Goal: Task Accomplishment & Management: Complete application form

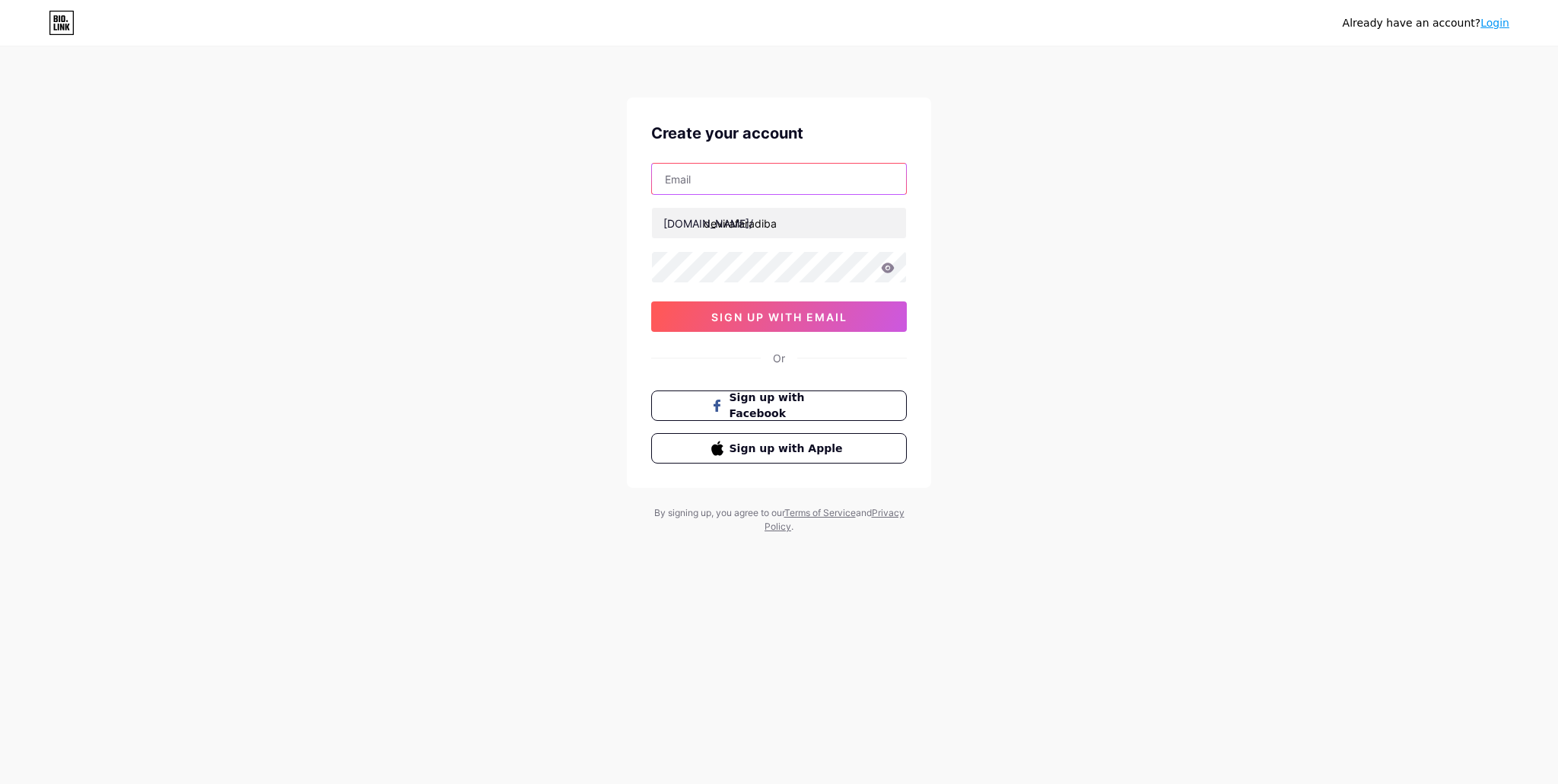
drag, startPoint x: 0, startPoint y: 0, endPoint x: 726, endPoint y: 176, distance: 747.0
click at [726, 176] on input "text" at bounding box center [778, 179] width 254 height 30
type input "[EMAIL_ADDRESS][DOMAIN_NAME]"
click at [837, 317] on span "sign up with email" at bounding box center [780, 316] width 137 height 13
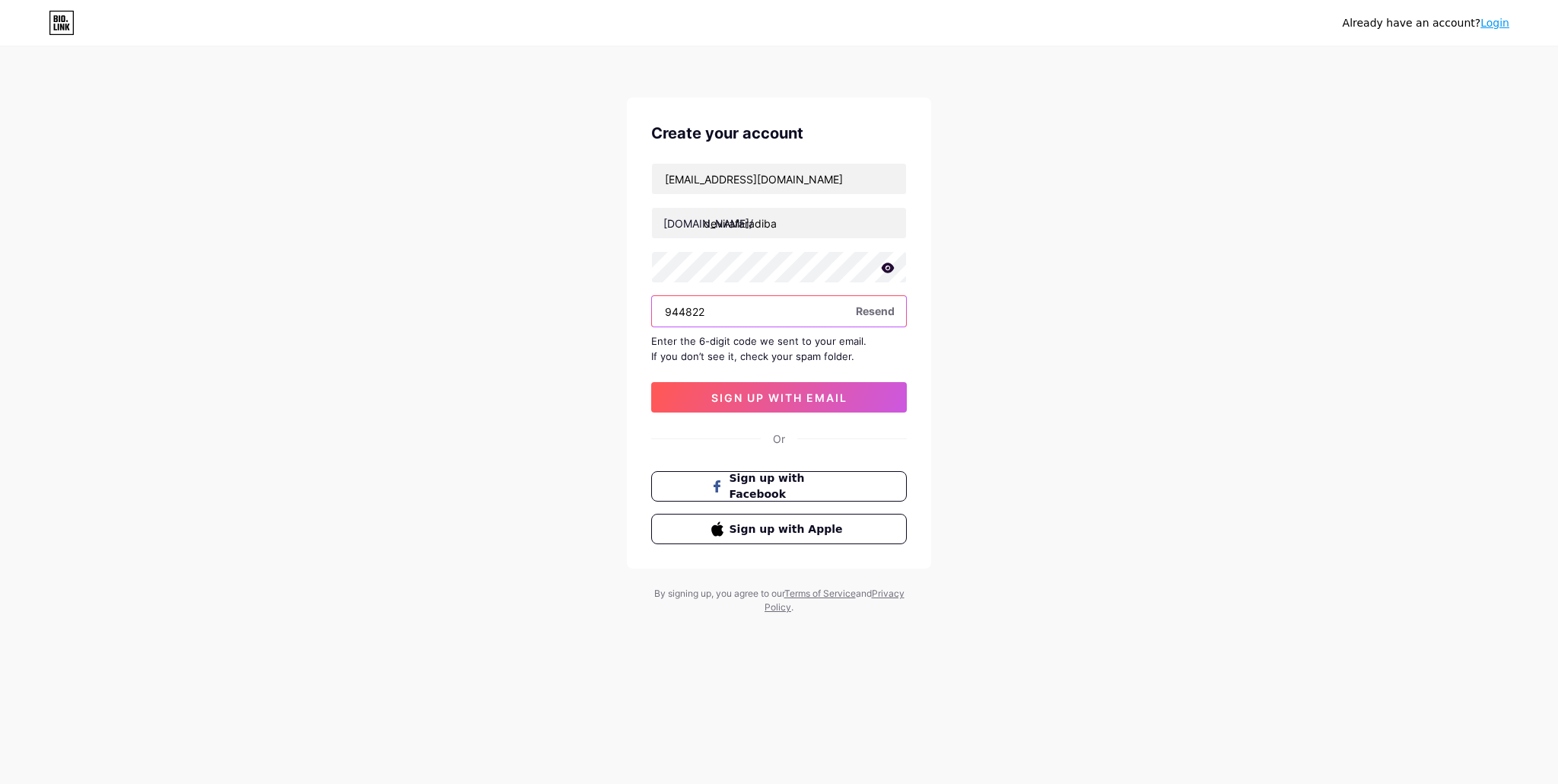
type input "944822"
click at [828, 392] on span "sign up with email" at bounding box center [780, 397] width 137 height 13
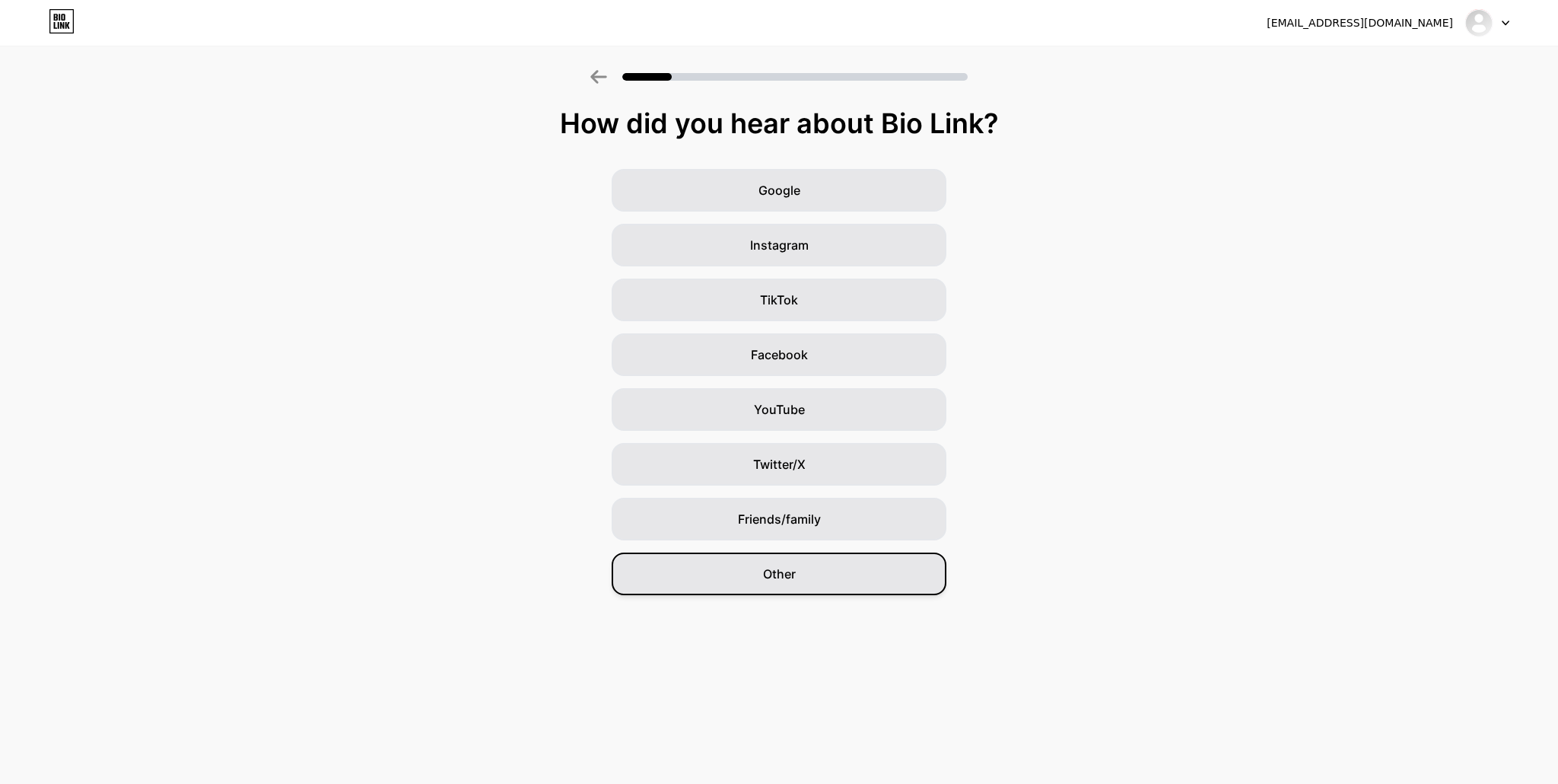
click at [819, 568] on div "Other" at bounding box center [779, 573] width 335 height 43
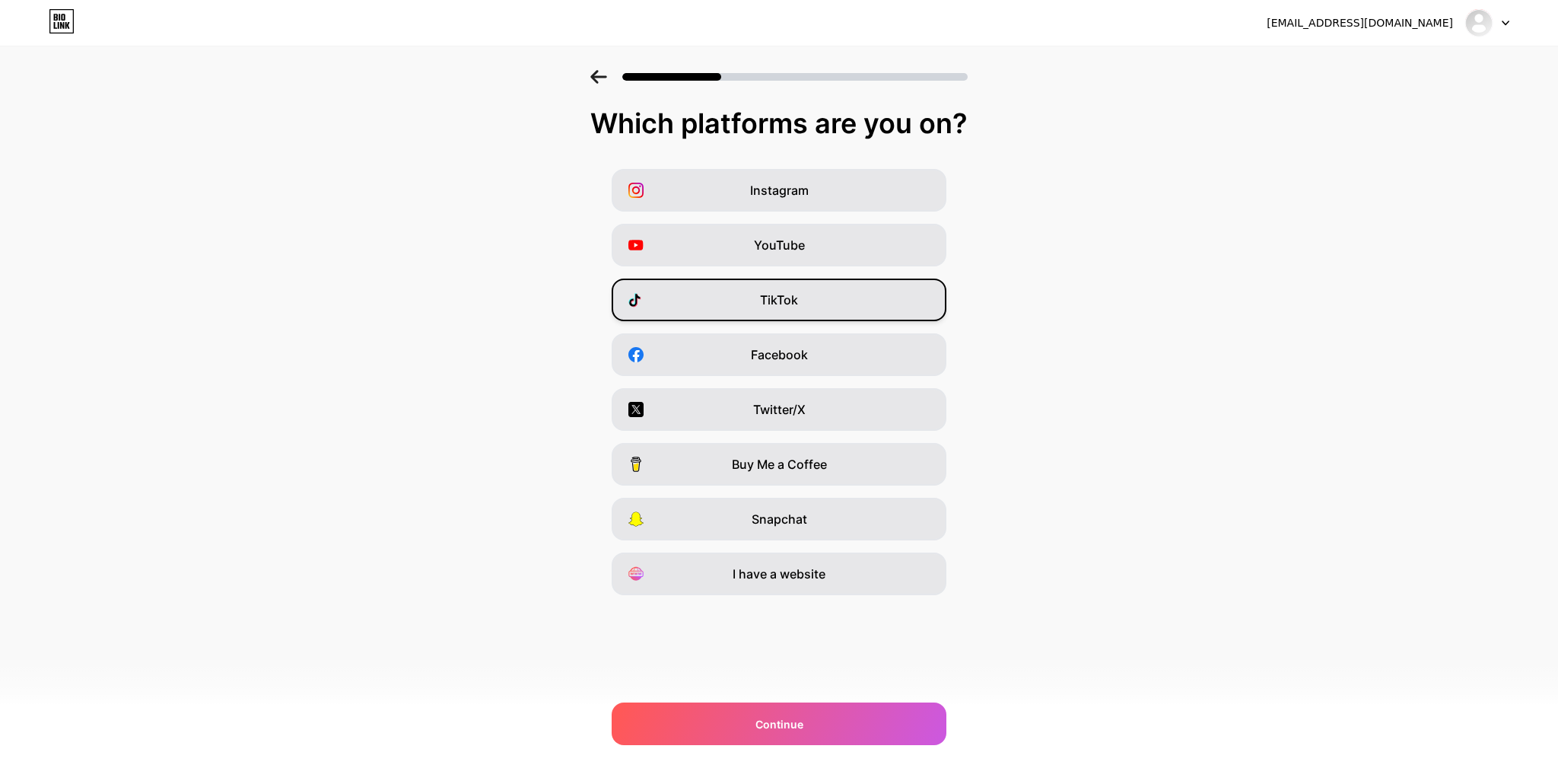
click at [836, 306] on div "TikTok" at bounding box center [779, 299] width 335 height 43
click at [807, 199] on div "Instagram" at bounding box center [779, 190] width 335 height 43
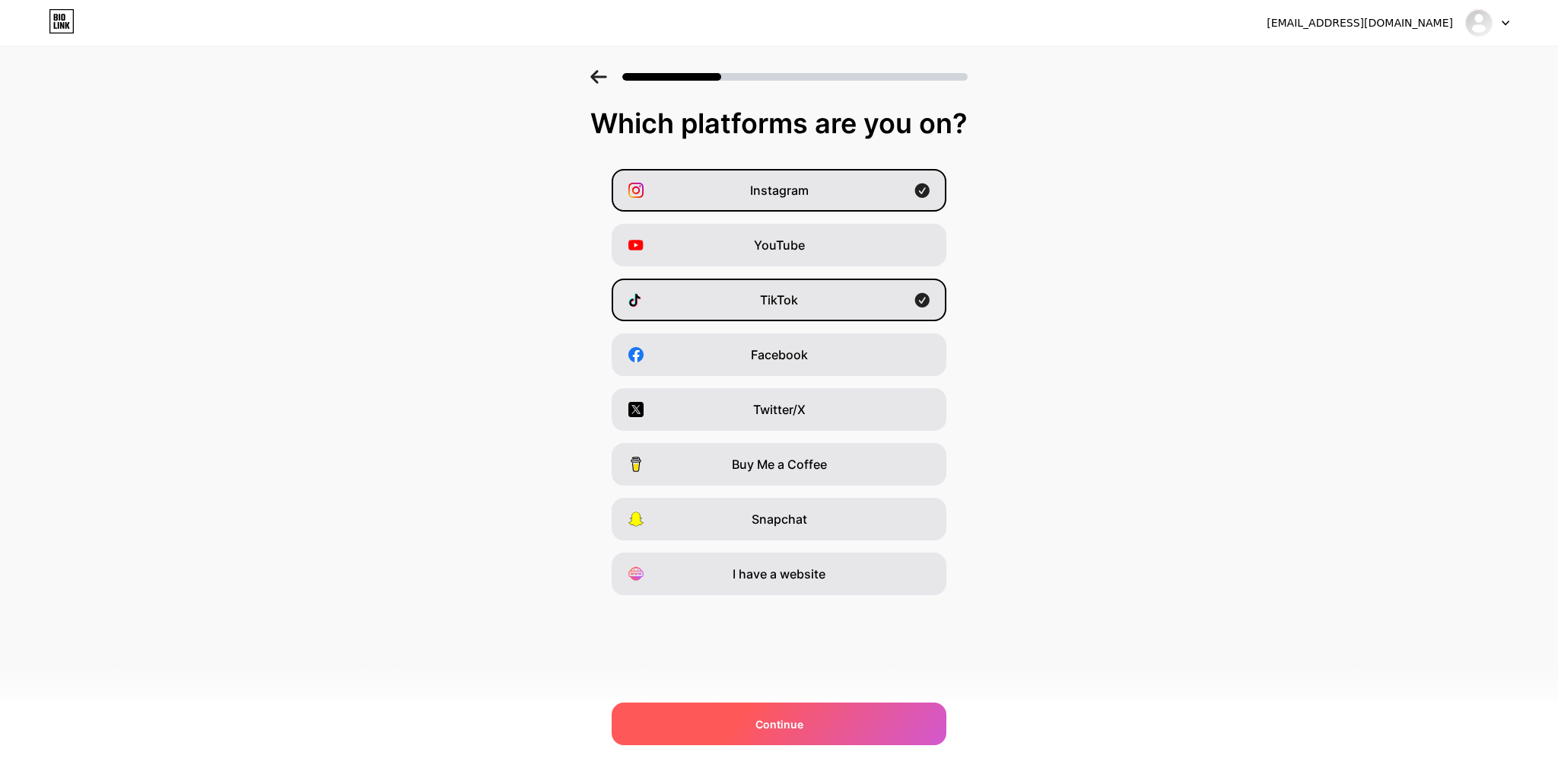
click at [786, 714] on div "Continue" at bounding box center [779, 723] width 335 height 43
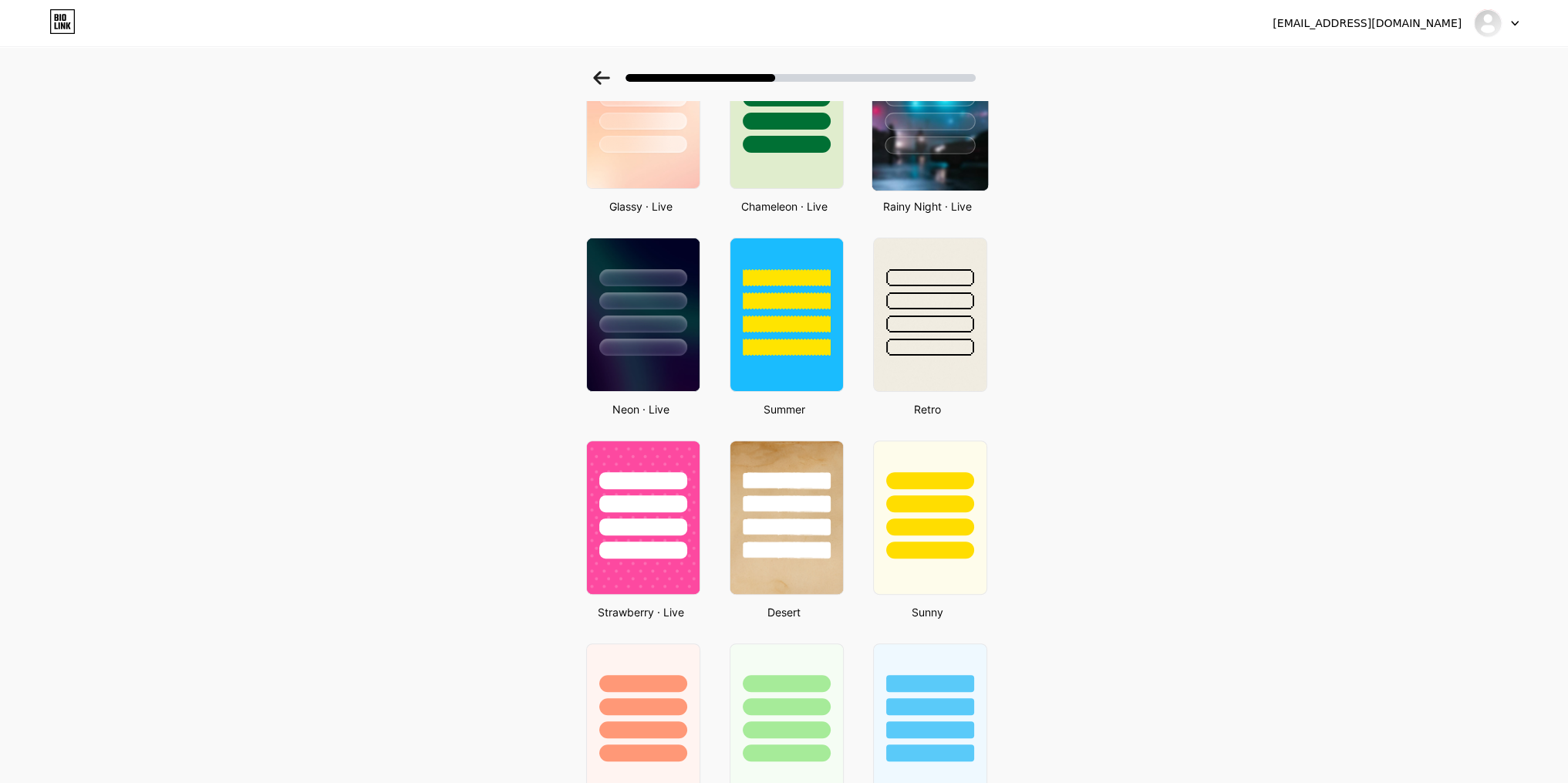
scroll to position [617, 0]
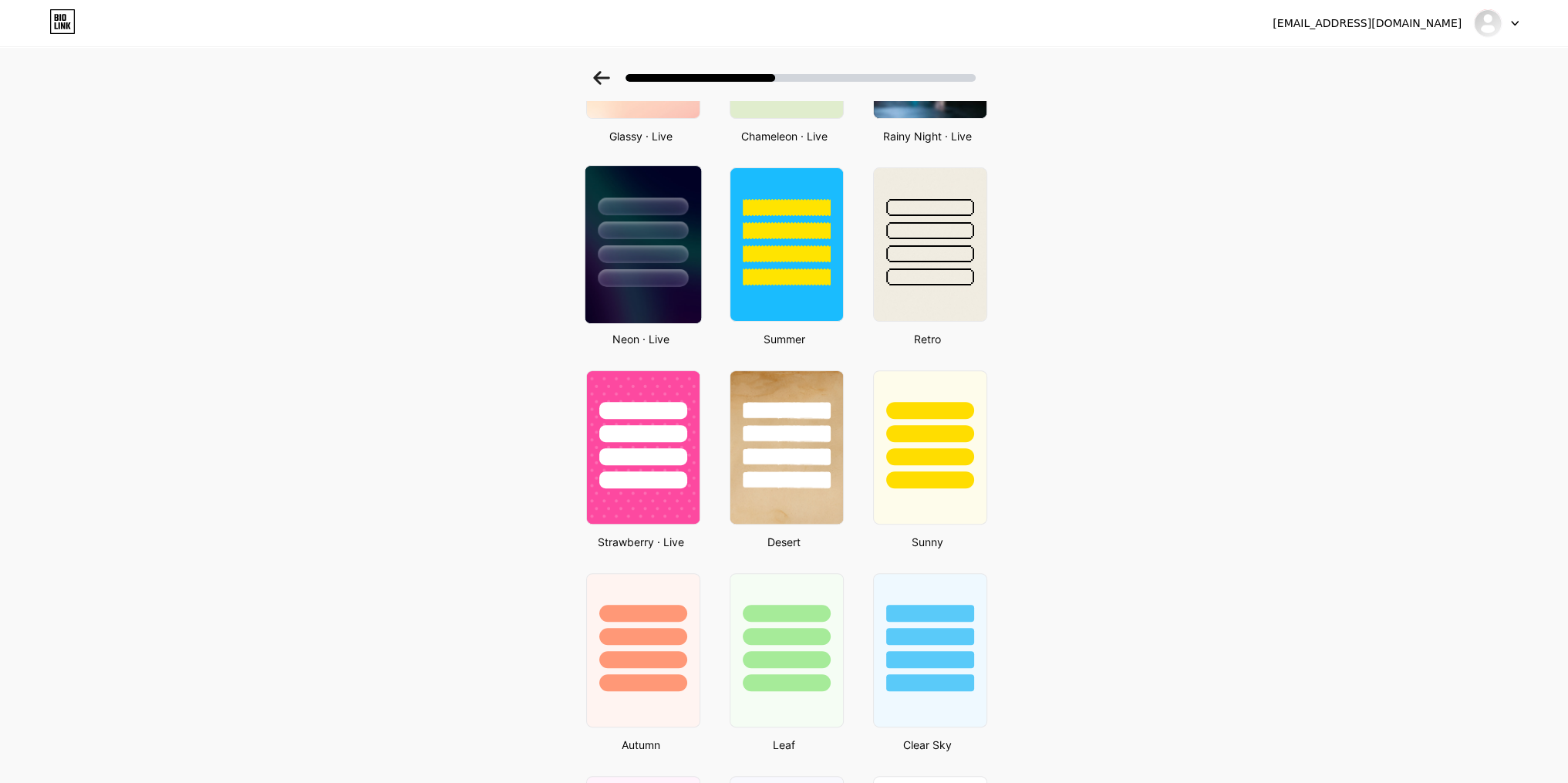
click at [614, 256] on div at bounding box center [643, 254] width 91 height 18
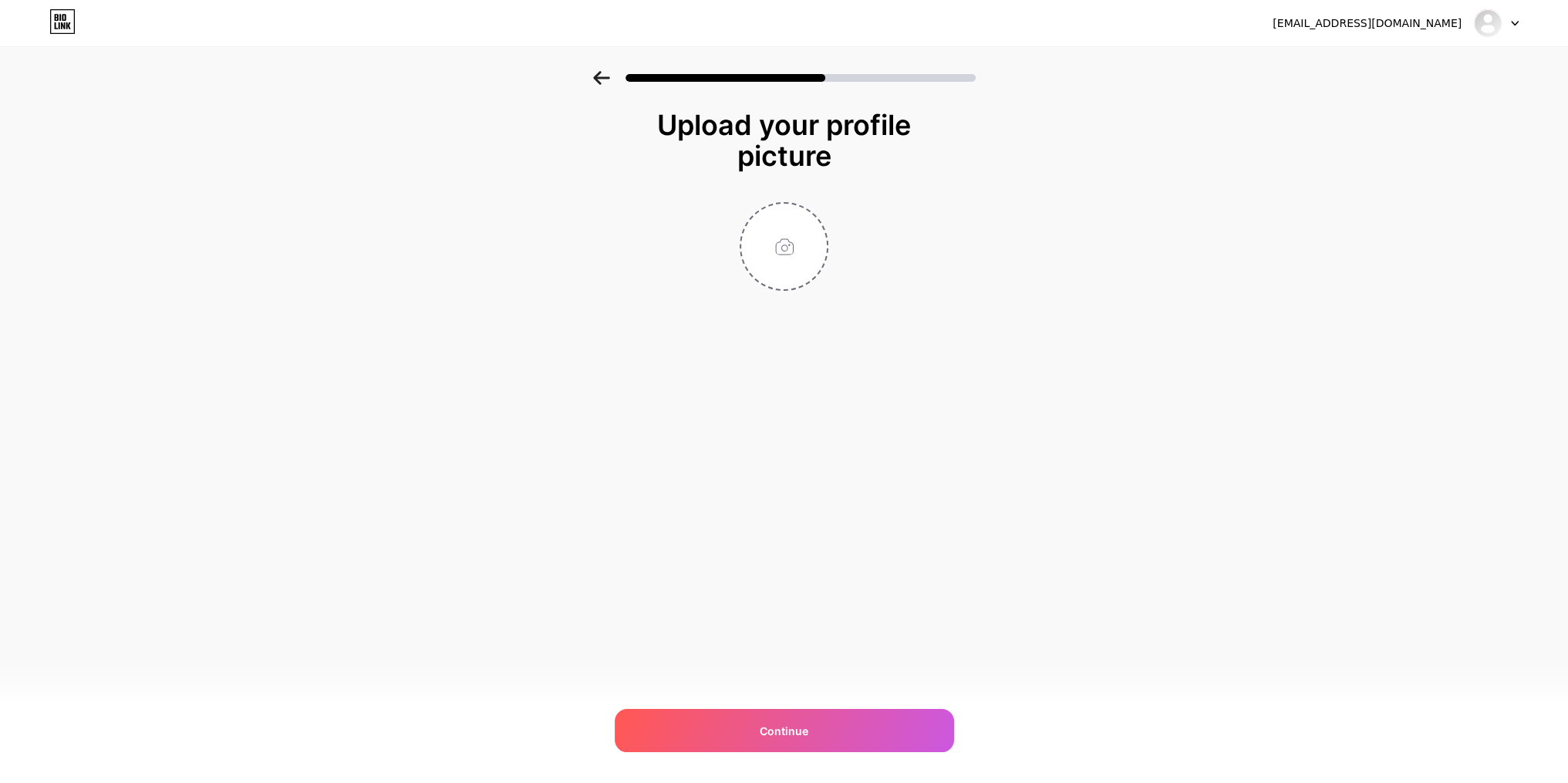
scroll to position [0, 0]
click at [790, 262] on input "file" at bounding box center [790, 246] width 85 height 85
click at [819, 250] on input "file" at bounding box center [790, 246] width 85 height 85
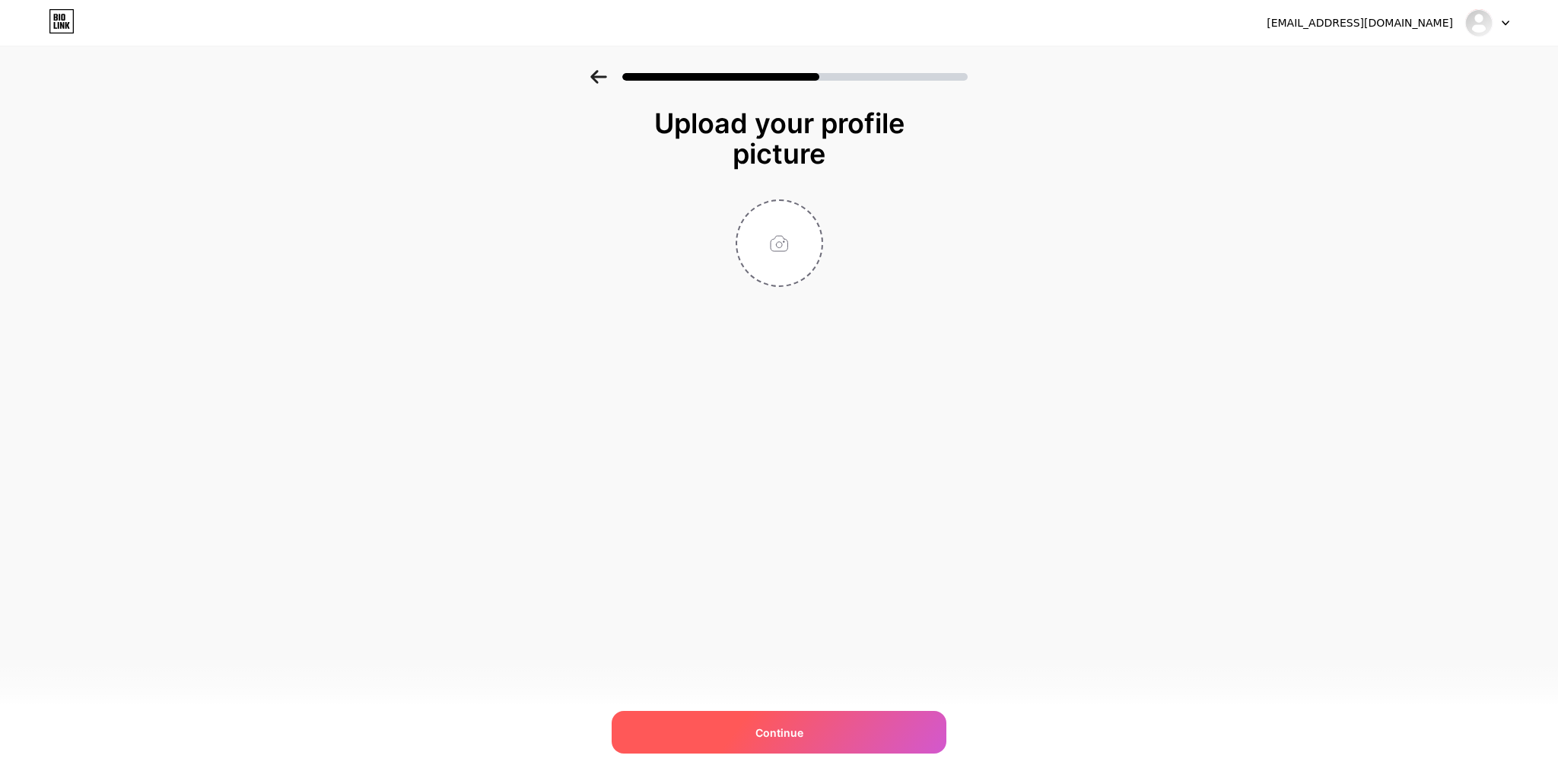
click at [785, 731] on span "Continue" at bounding box center [779, 732] width 48 height 16
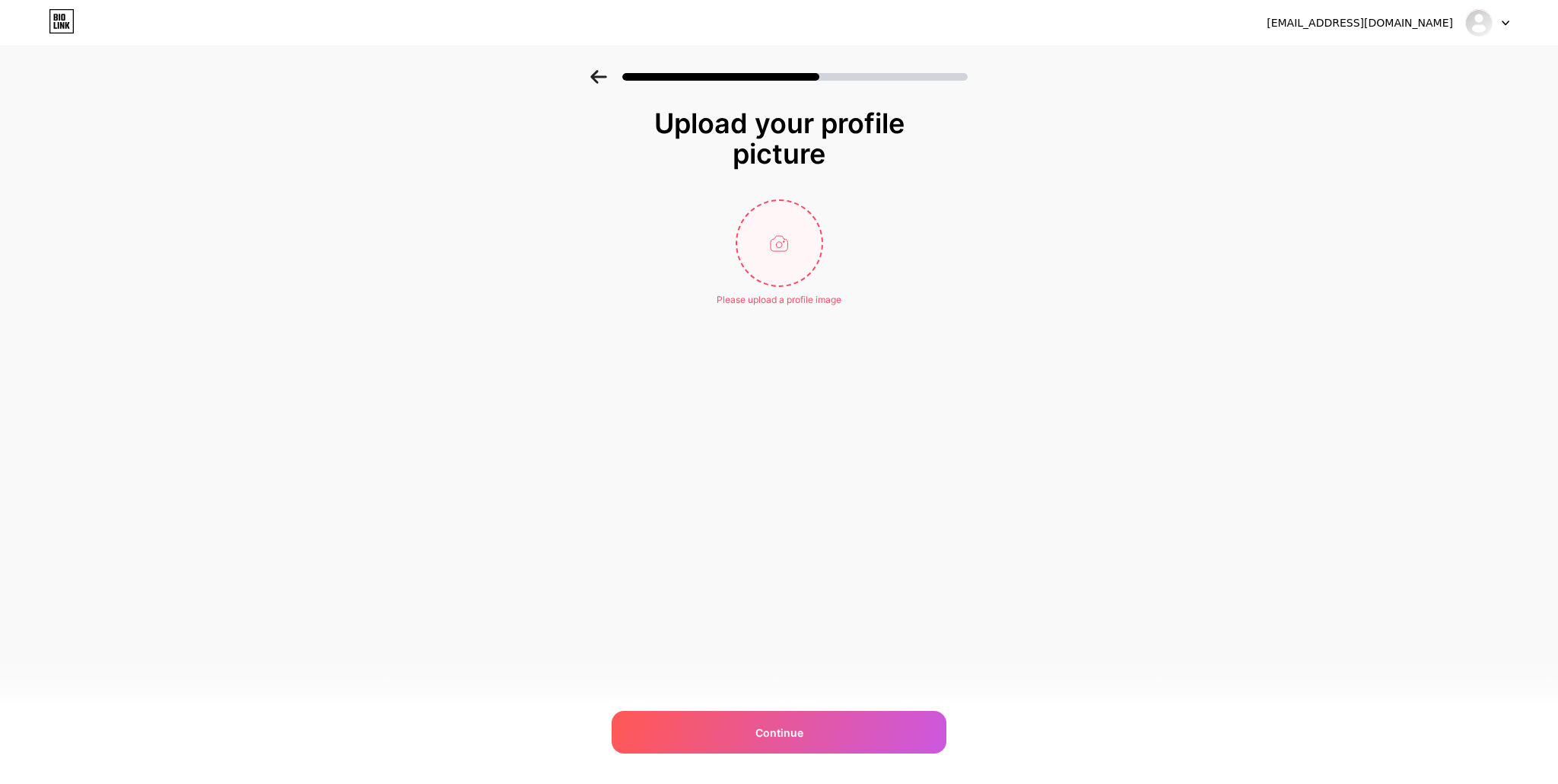
click at [760, 224] on input "file" at bounding box center [780, 243] width 84 height 84
type input "C:\fakepath\WhatsApp Image [DATE] 13.10.18.jpeg"
click at [776, 258] on img at bounding box center [780, 243] width 88 height 88
drag, startPoint x: 776, startPoint y: 258, endPoint x: 1038, endPoint y: 324, distance: 270.2
click at [1038, 322] on div "Upload your profile picture Continue" at bounding box center [779, 216] width 1558 height 293
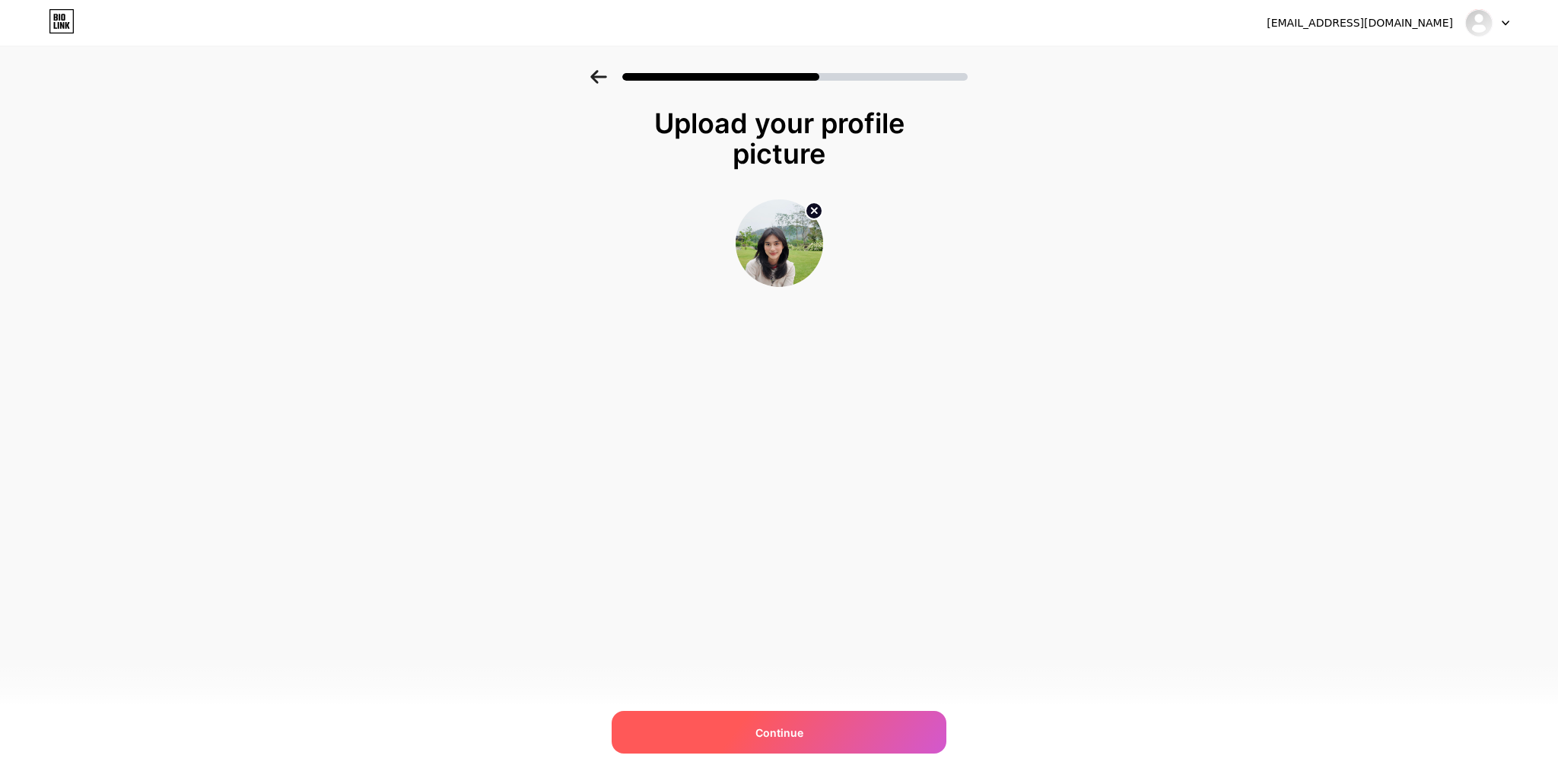
click at [824, 737] on div "Continue" at bounding box center [779, 732] width 335 height 43
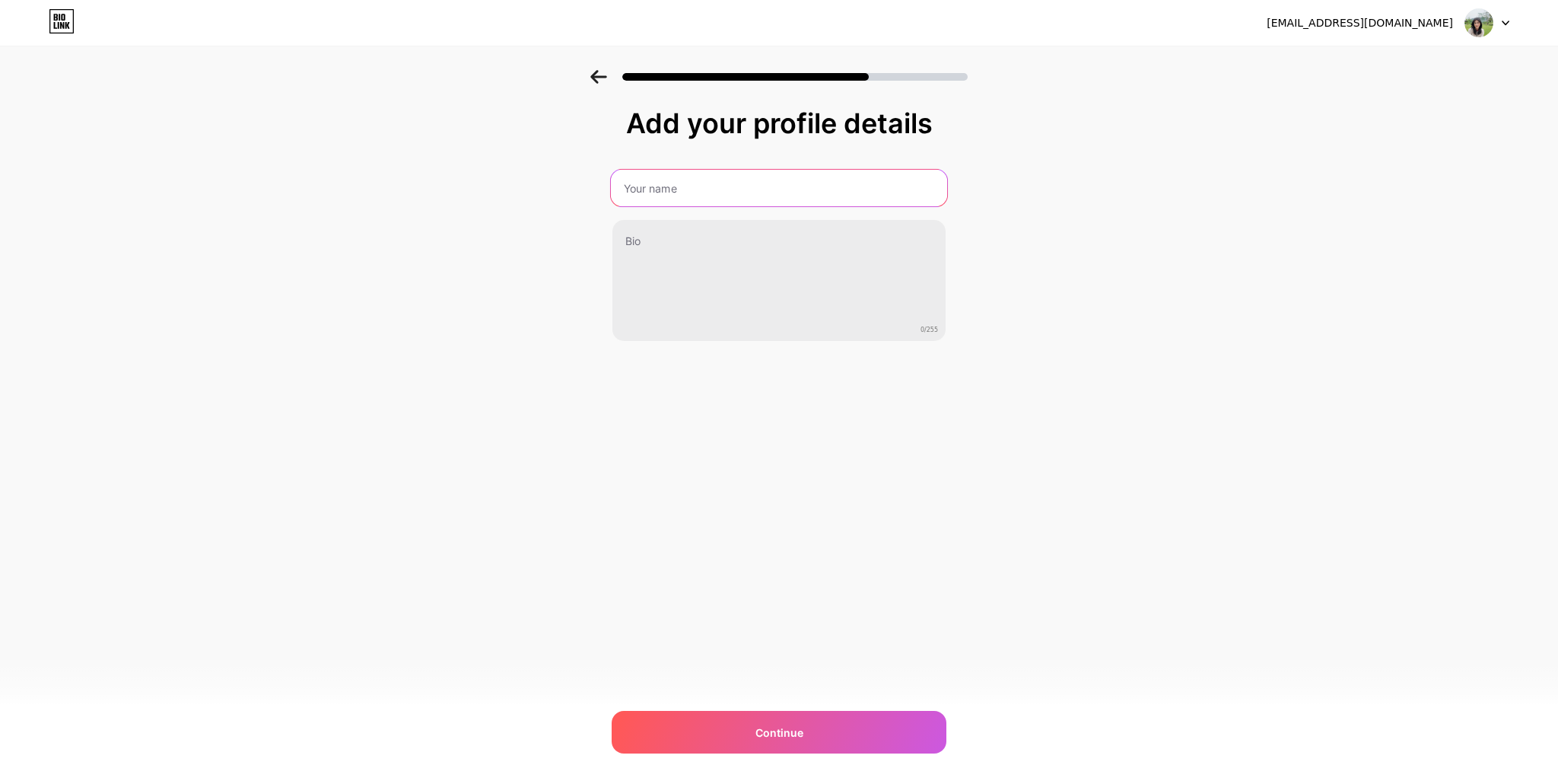
click at [673, 184] on input "text" at bounding box center [779, 187] width 336 height 36
type input "Devira"
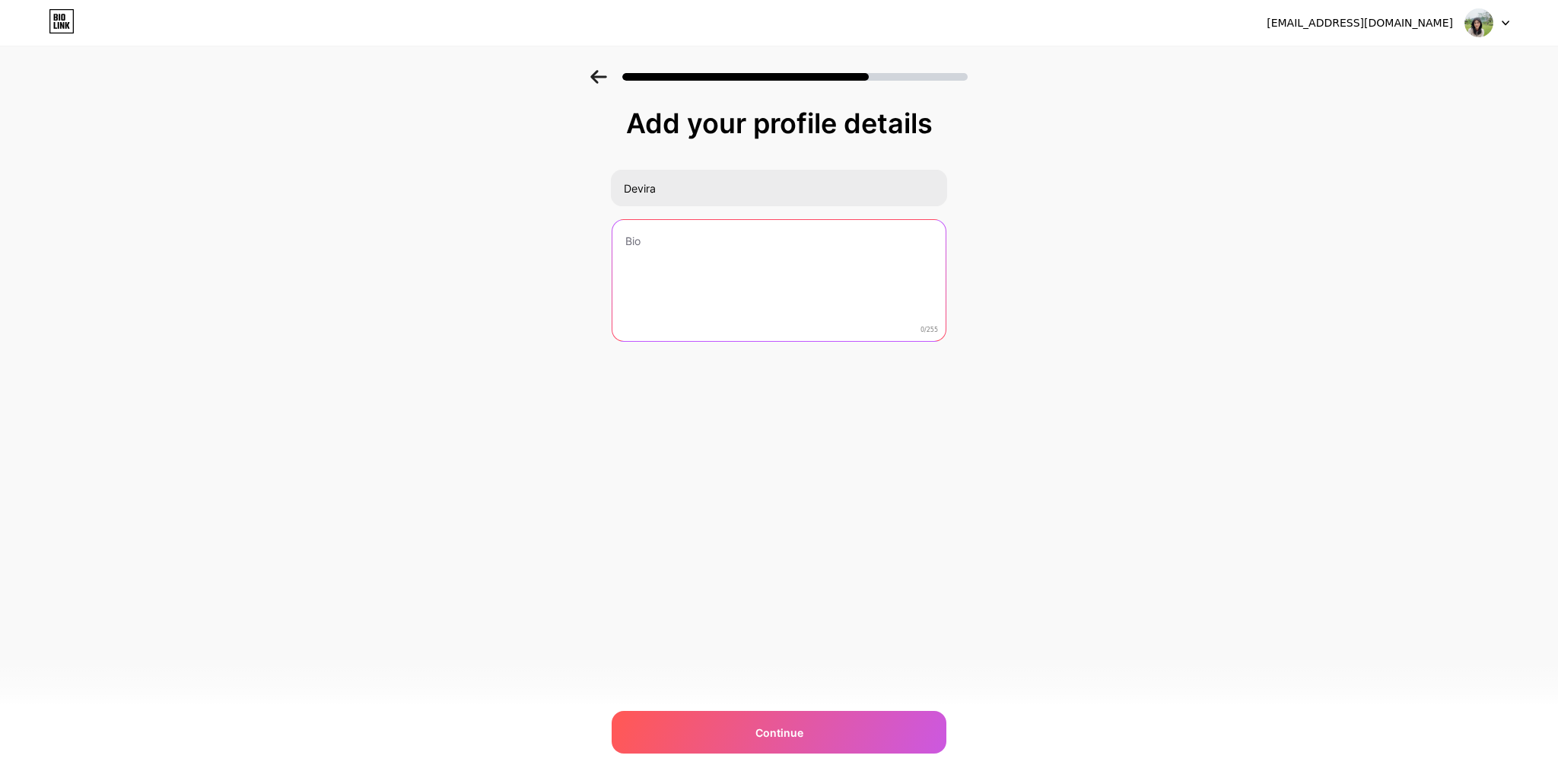
click at [632, 251] on textarea at bounding box center [779, 281] width 333 height 122
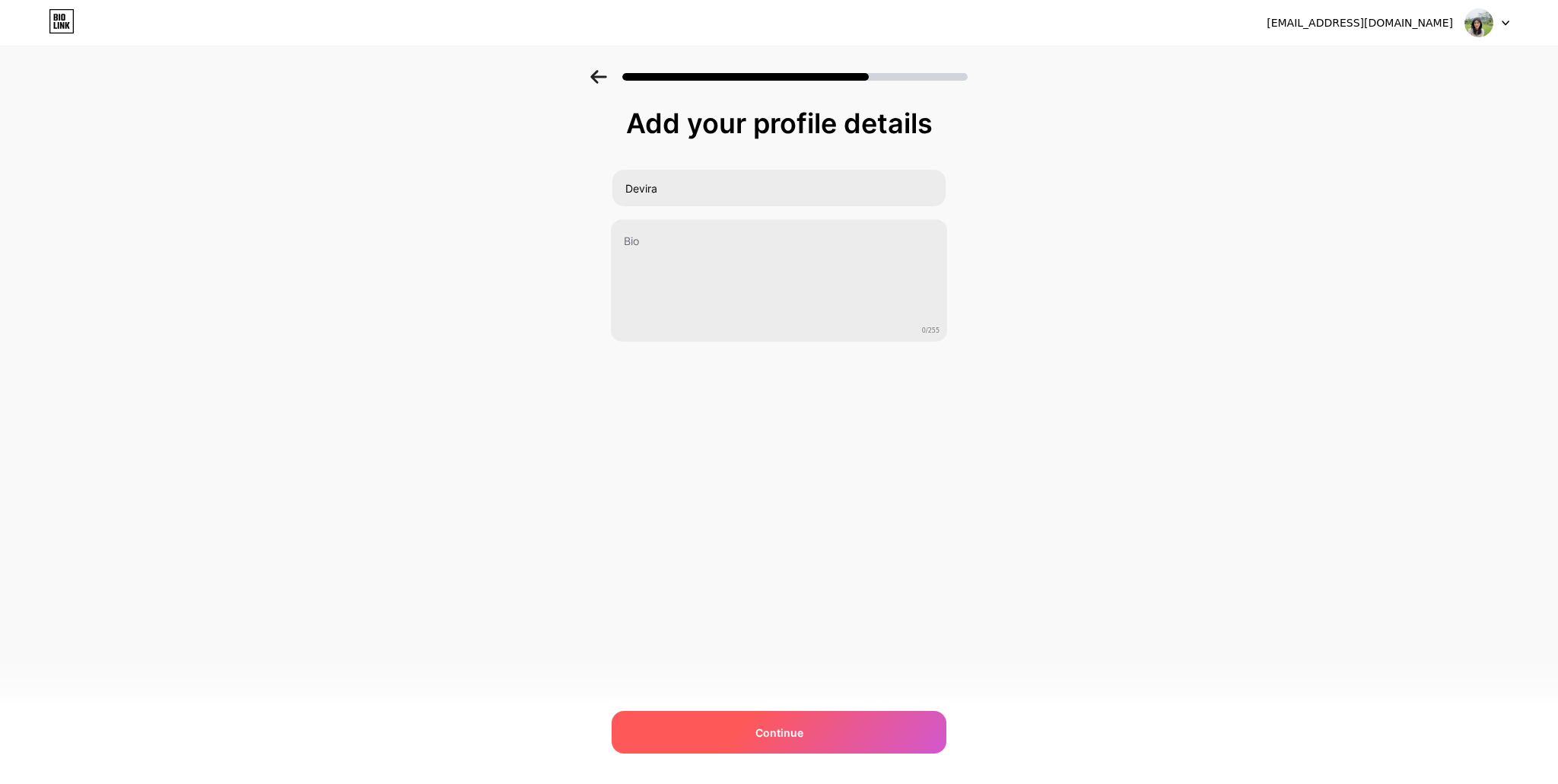
click at [764, 749] on div "Continue" at bounding box center [779, 732] width 335 height 43
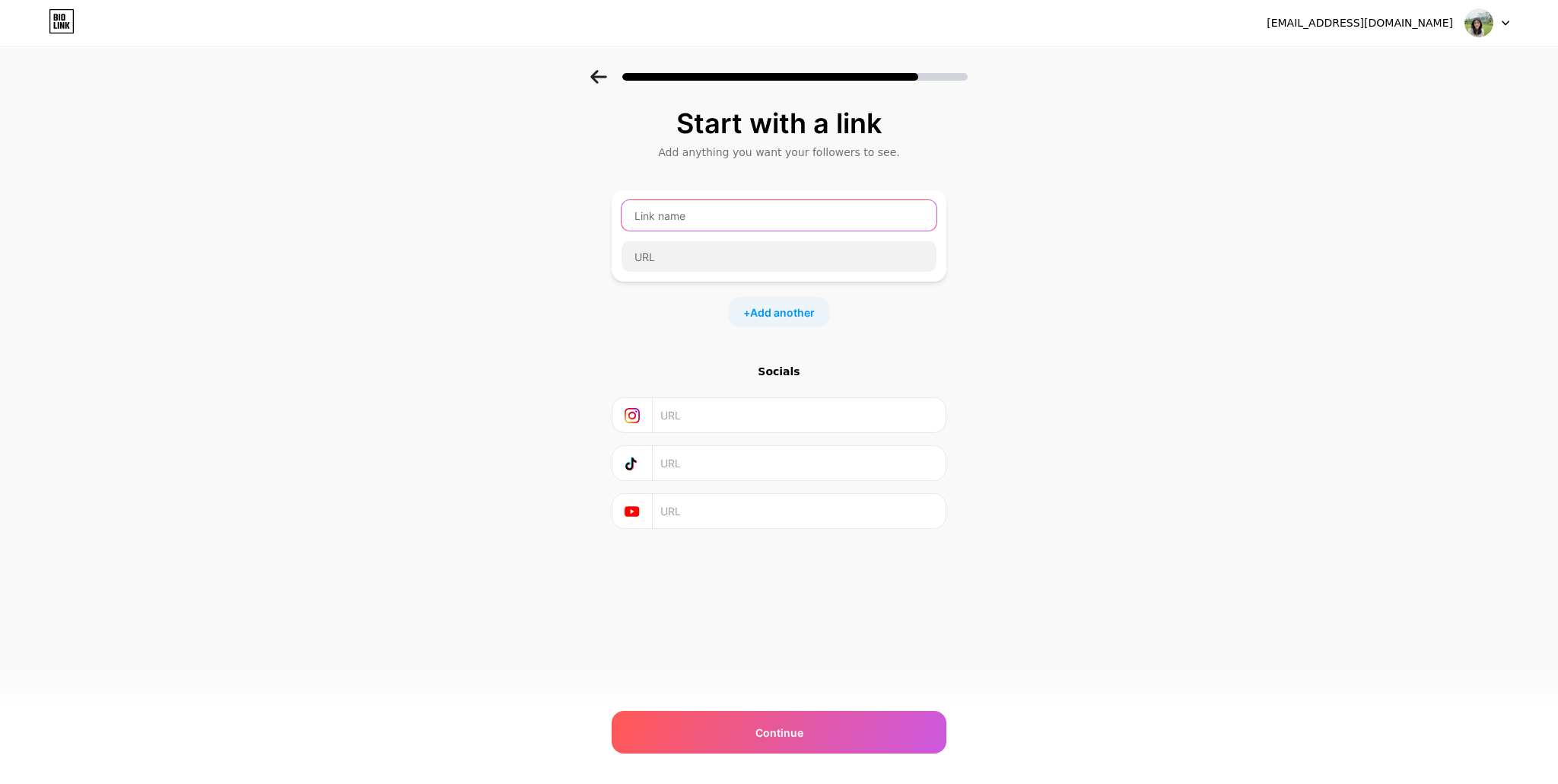
click at [672, 218] on input "text" at bounding box center [779, 215] width 315 height 30
type input "s"
type input "Sociabuzz"
click at [669, 248] on input "text" at bounding box center [779, 256] width 315 height 30
paste input "[URL][DOMAIN_NAME]"
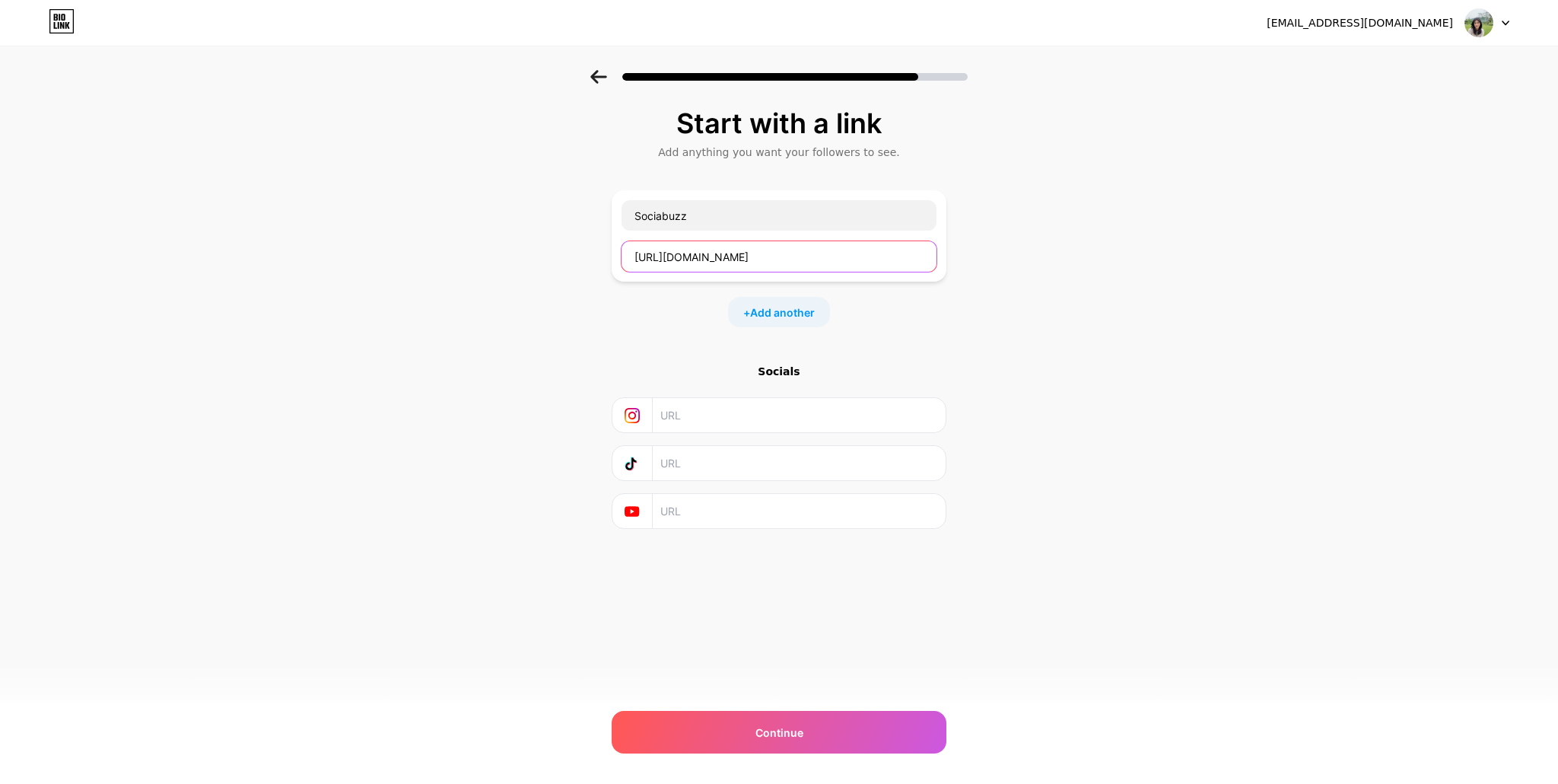
type input "[URL][DOMAIN_NAME]"
click at [1047, 331] on div "Start with a link Add anything you want your followers to see. Sociabuzz [URL][…" at bounding box center [779, 337] width 1558 height 534
click at [767, 315] on span "Add another" at bounding box center [782, 312] width 65 height 16
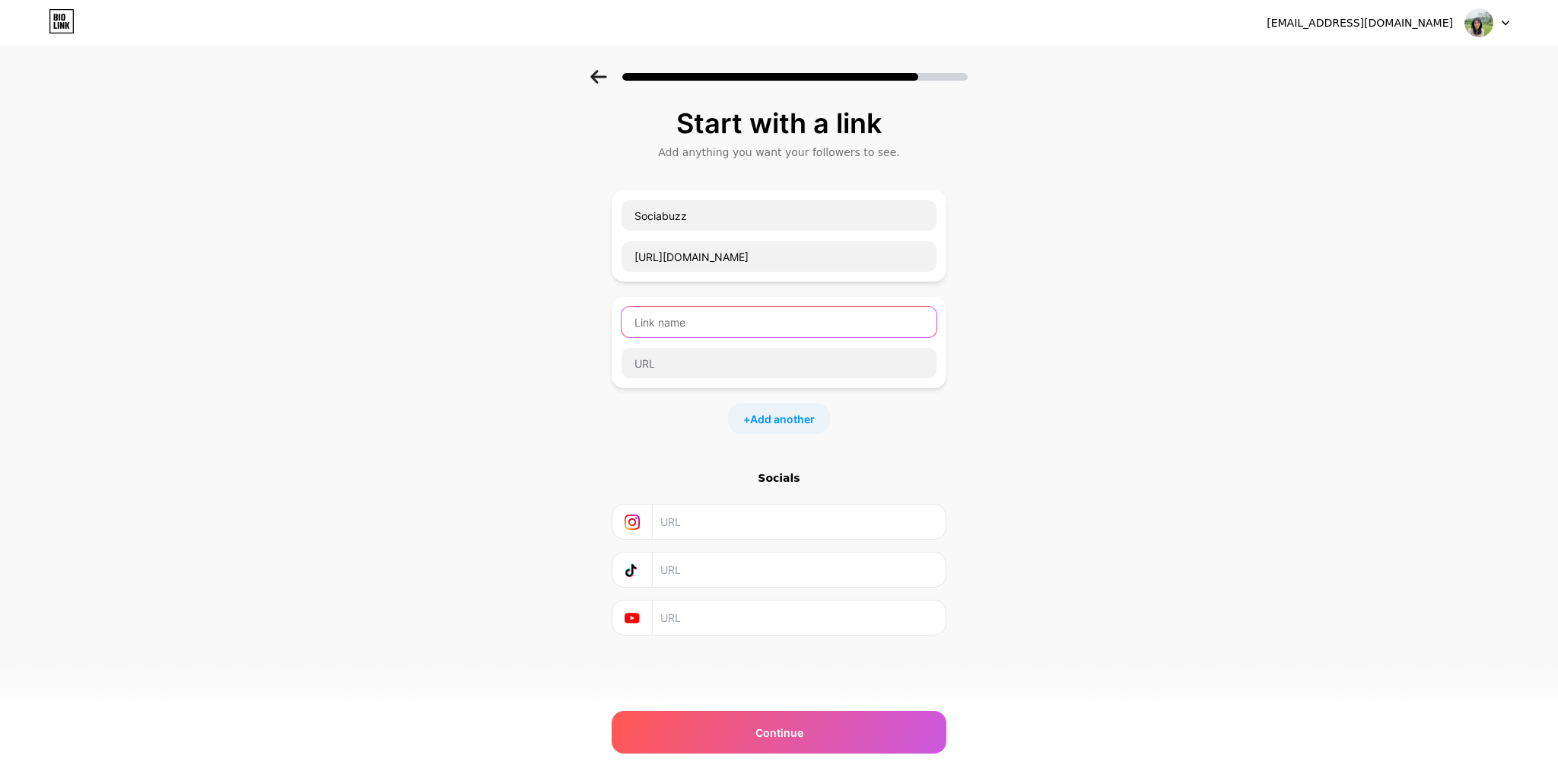
click at [695, 319] on input "text" at bounding box center [779, 322] width 315 height 30
type input "Discord"
click at [675, 355] on input "text" at bounding box center [779, 362] width 315 height 30
paste input "[URL][DOMAIN_NAME]"
type input "[URL][DOMAIN_NAME]"
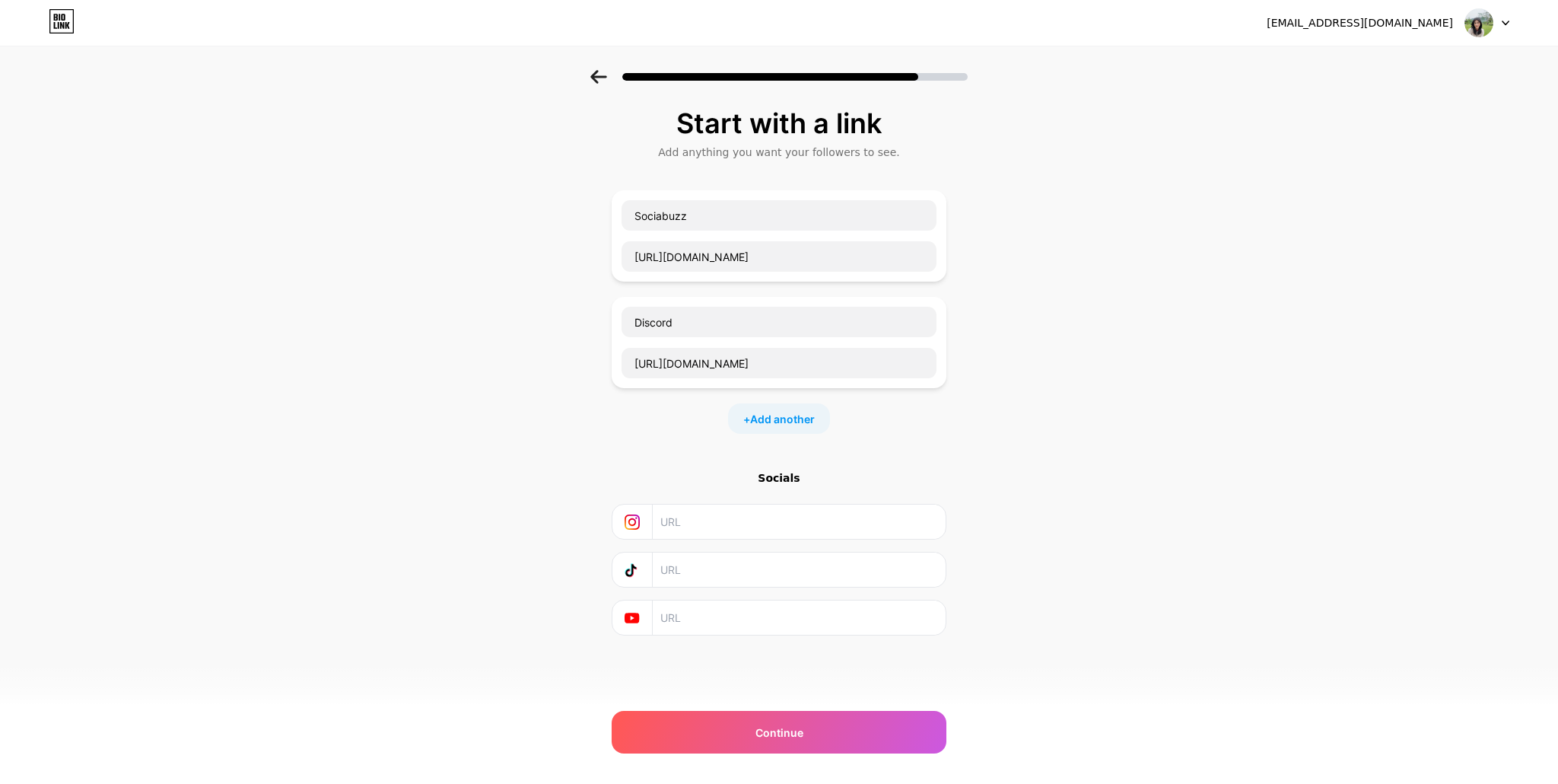
click at [1050, 462] on div "Start with a link Add anything you want your followers to see. Sociabuzz [URL][…" at bounding box center [779, 390] width 1558 height 642
click at [702, 522] on input "text" at bounding box center [798, 521] width 277 height 35
click at [780, 417] on span "Add another" at bounding box center [782, 418] width 65 height 16
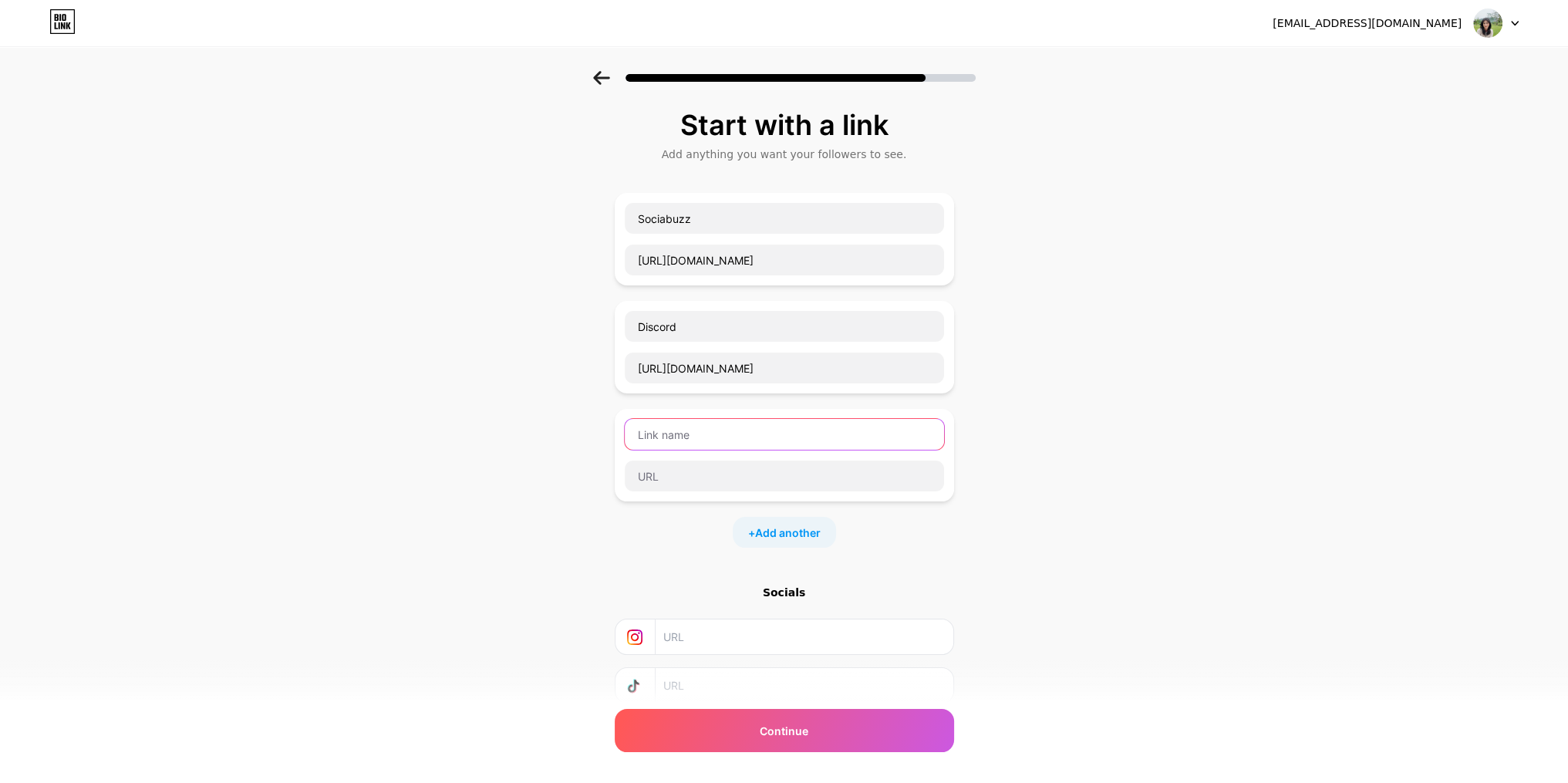
click at [676, 434] on input "text" at bounding box center [784, 434] width 320 height 31
type input "s"
click at [723, 440] on input "Spotifyz" at bounding box center [784, 434] width 320 height 31
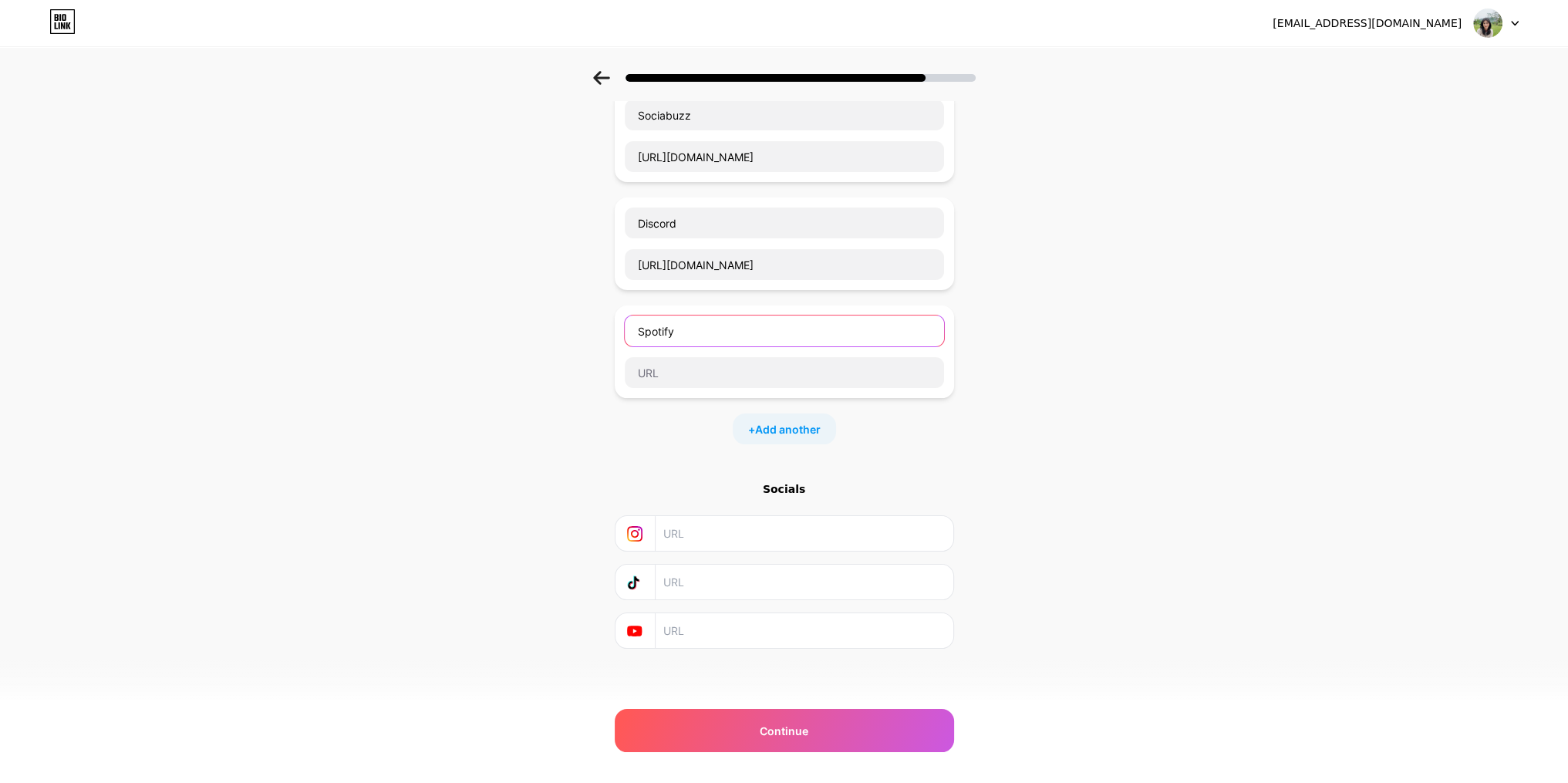
scroll to position [105, 0]
type input "Spotify"
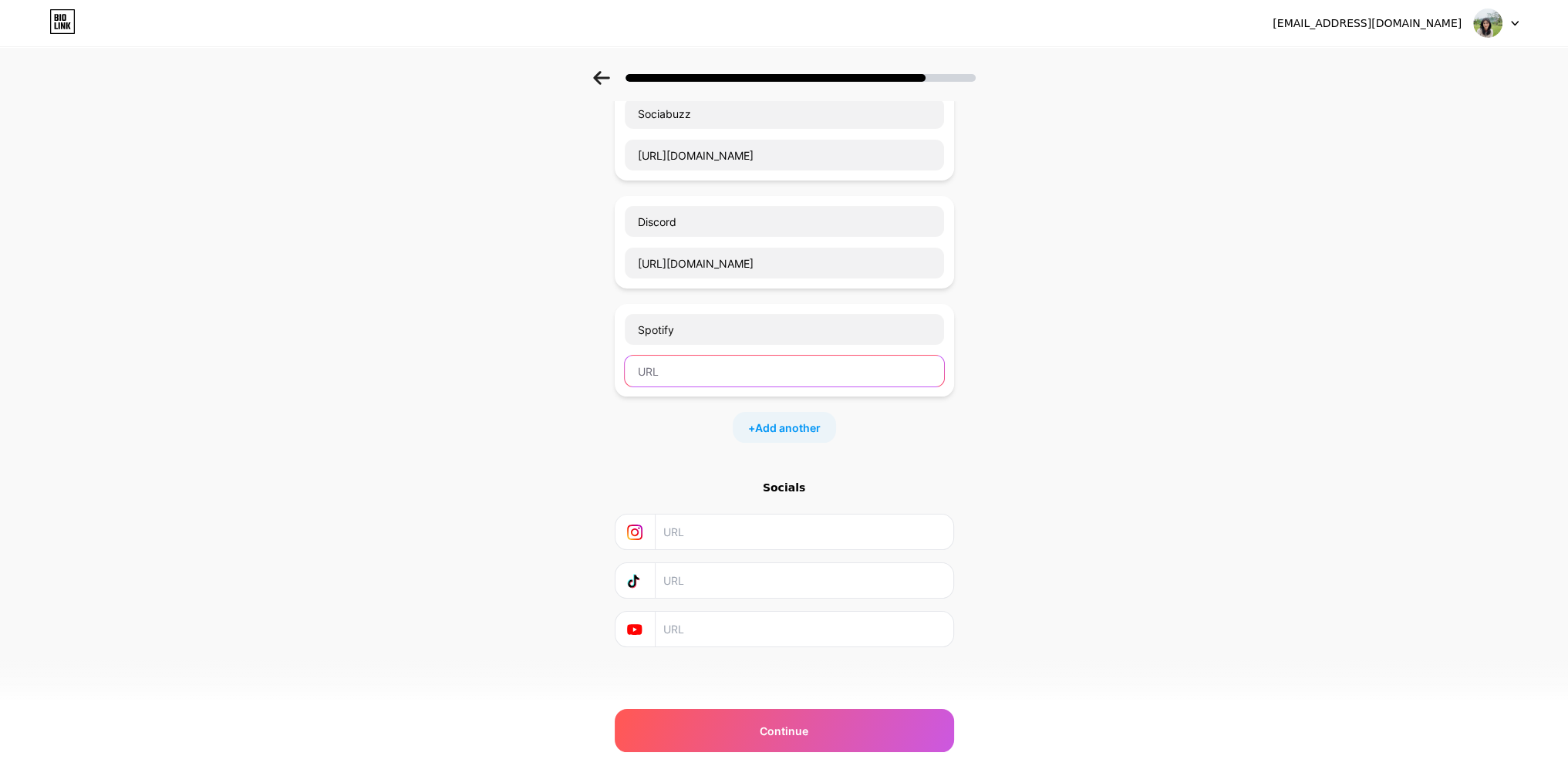
click at [676, 379] on input "text" at bounding box center [784, 371] width 320 height 31
paste input "[URL][DOMAIN_NAME]"
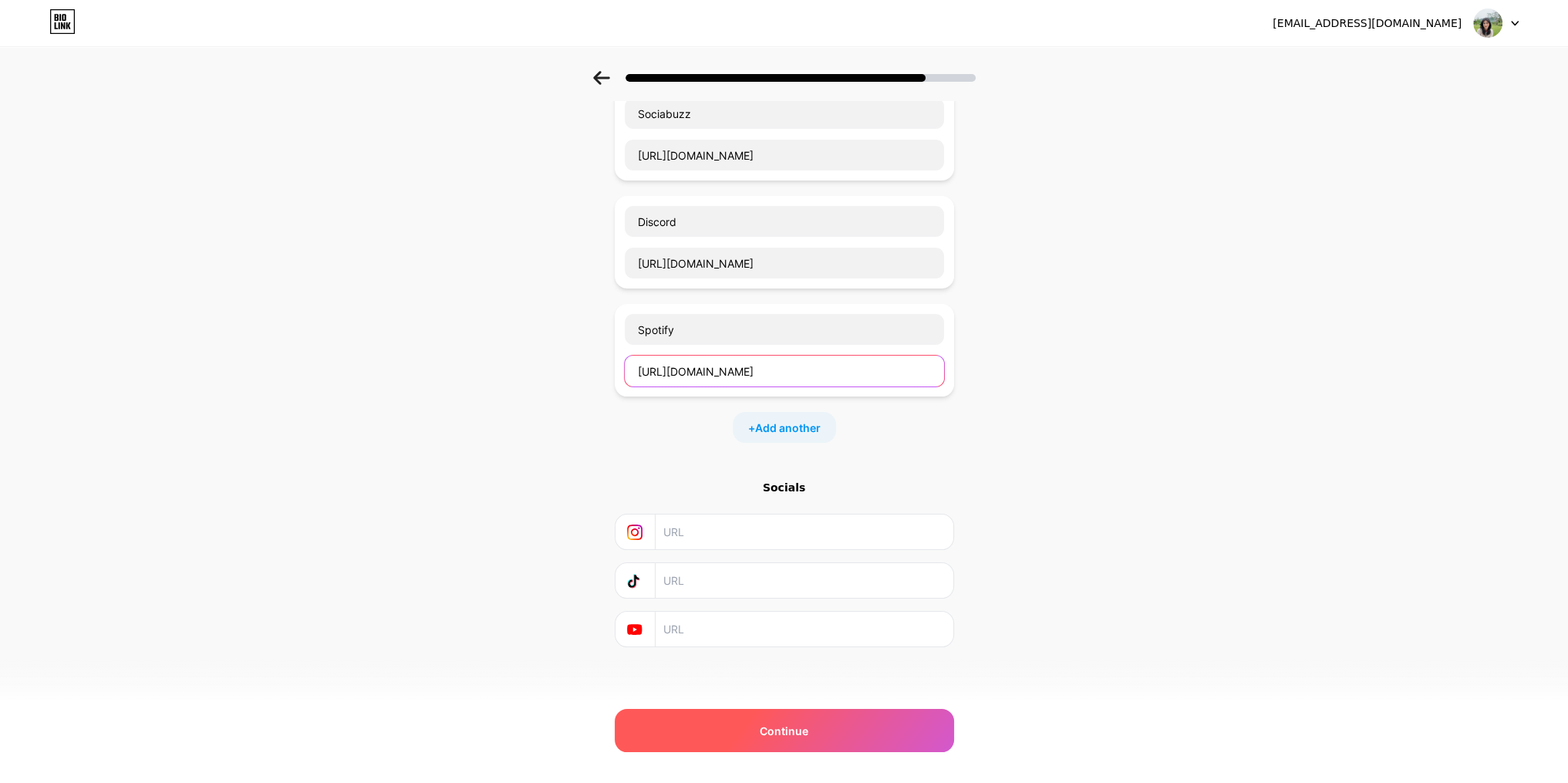
type input "[URL][DOMAIN_NAME]"
click at [778, 721] on div "Continue" at bounding box center [784, 730] width 339 height 44
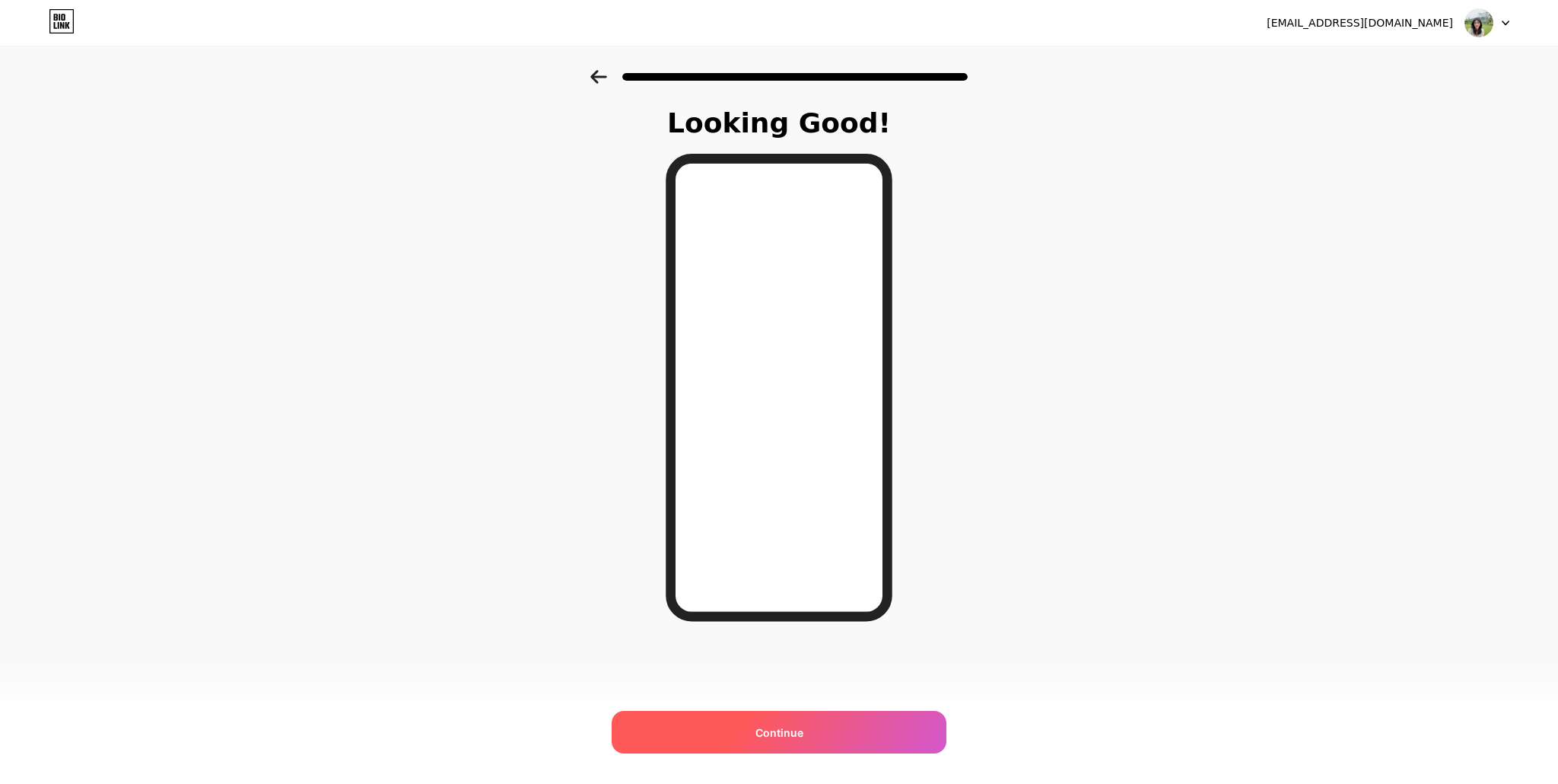
click at [823, 733] on div "Continue" at bounding box center [779, 732] width 335 height 43
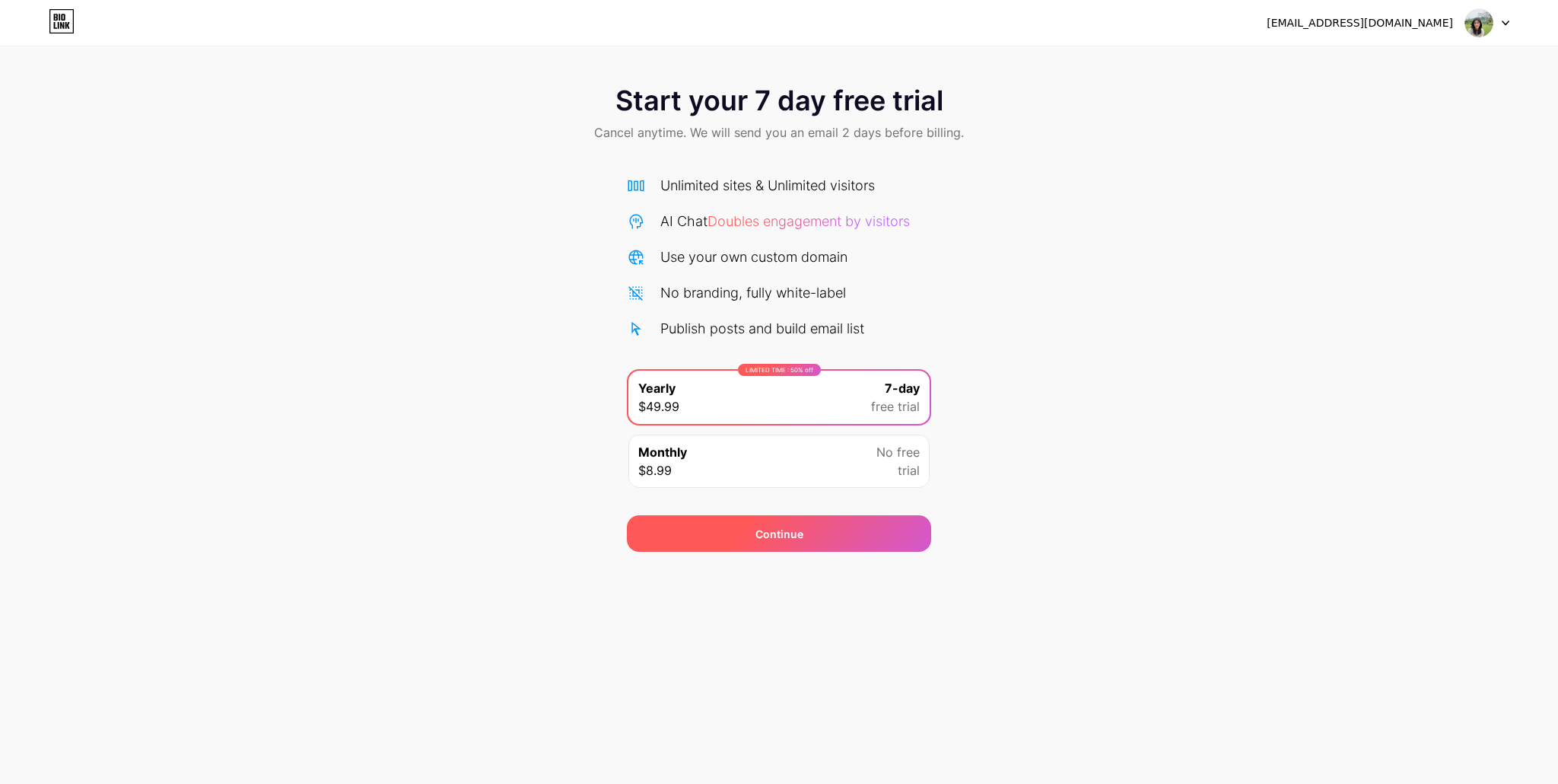
click at [764, 530] on div "Continue" at bounding box center [779, 534] width 48 height 16
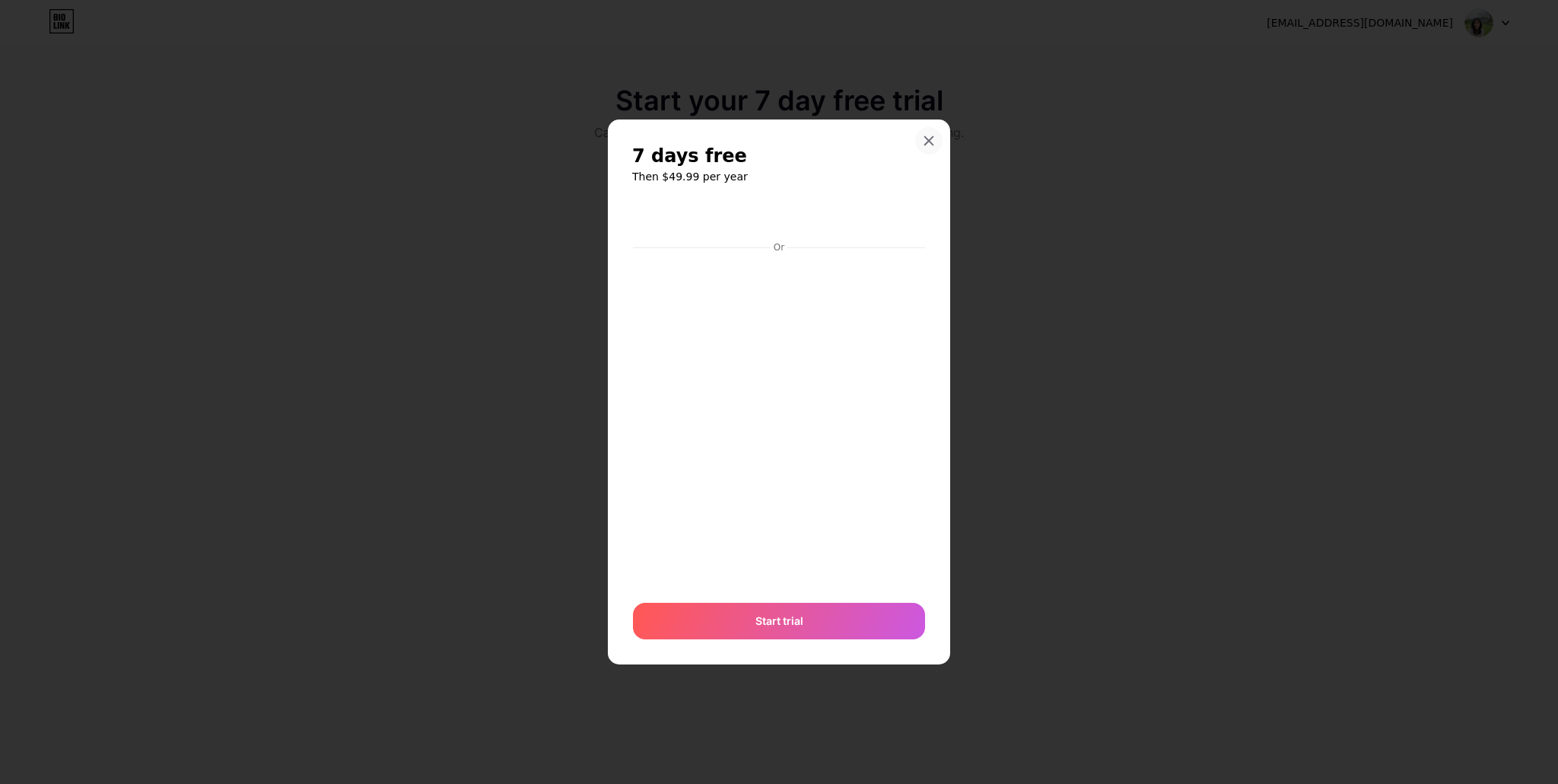
click at [927, 137] on icon at bounding box center [929, 141] width 12 height 12
